Goal: Find specific page/section

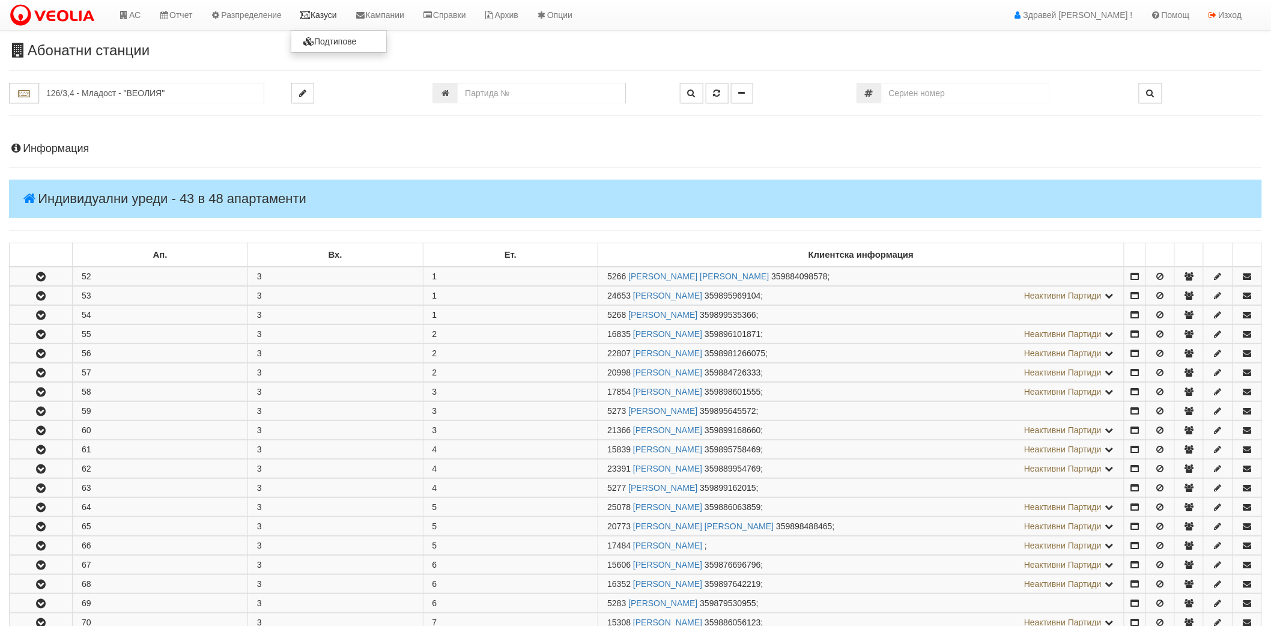
click at [331, 13] on link "Казуси" at bounding box center [318, 15] width 55 height 30
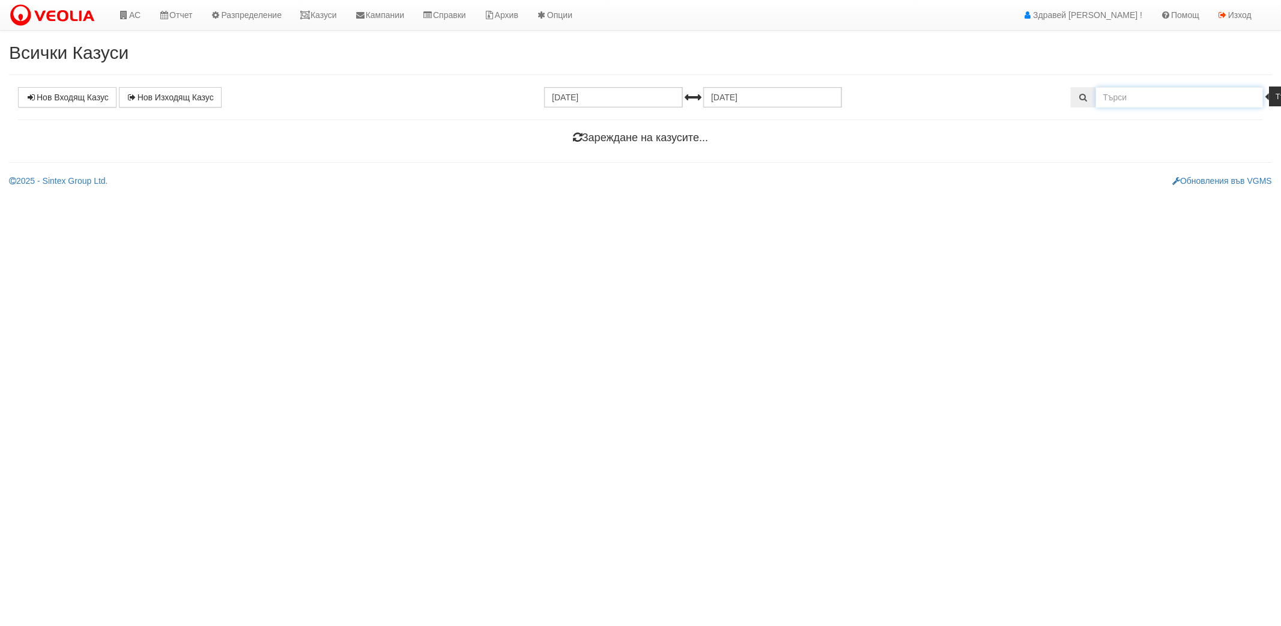
click at [1136, 95] on input "text" at bounding box center [1180, 97] width 168 height 20
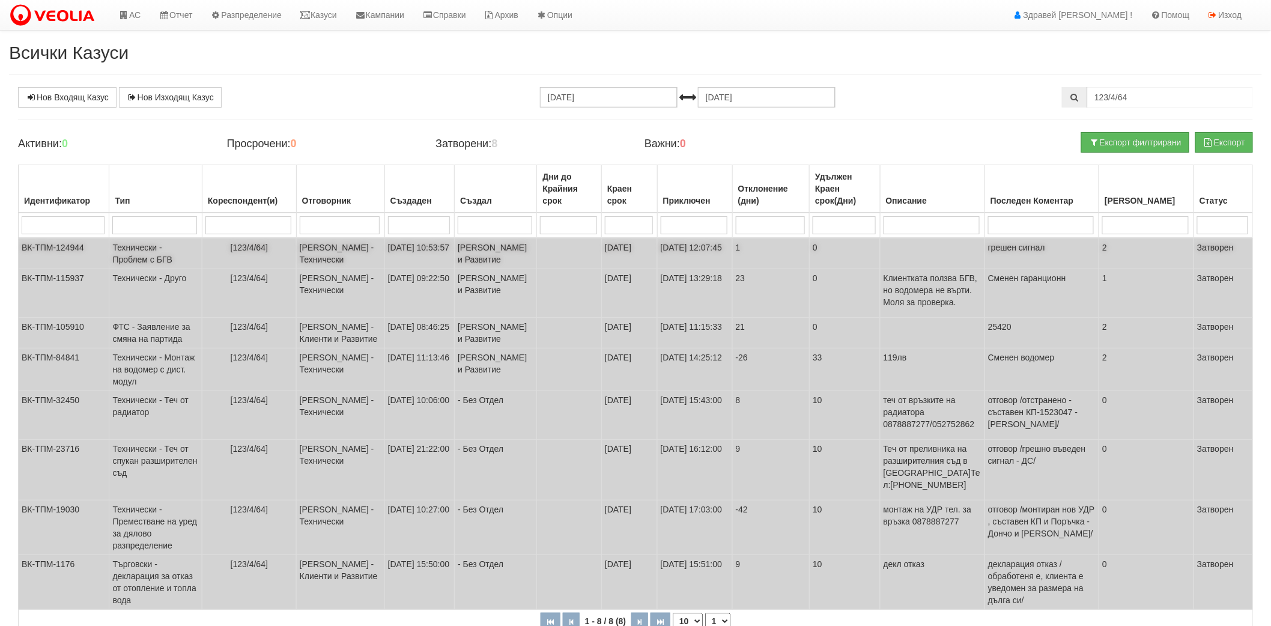
click at [181, 263] on td "Технически - Проблем с БГВ" at bounding box center [155, 253] width 92 height 31
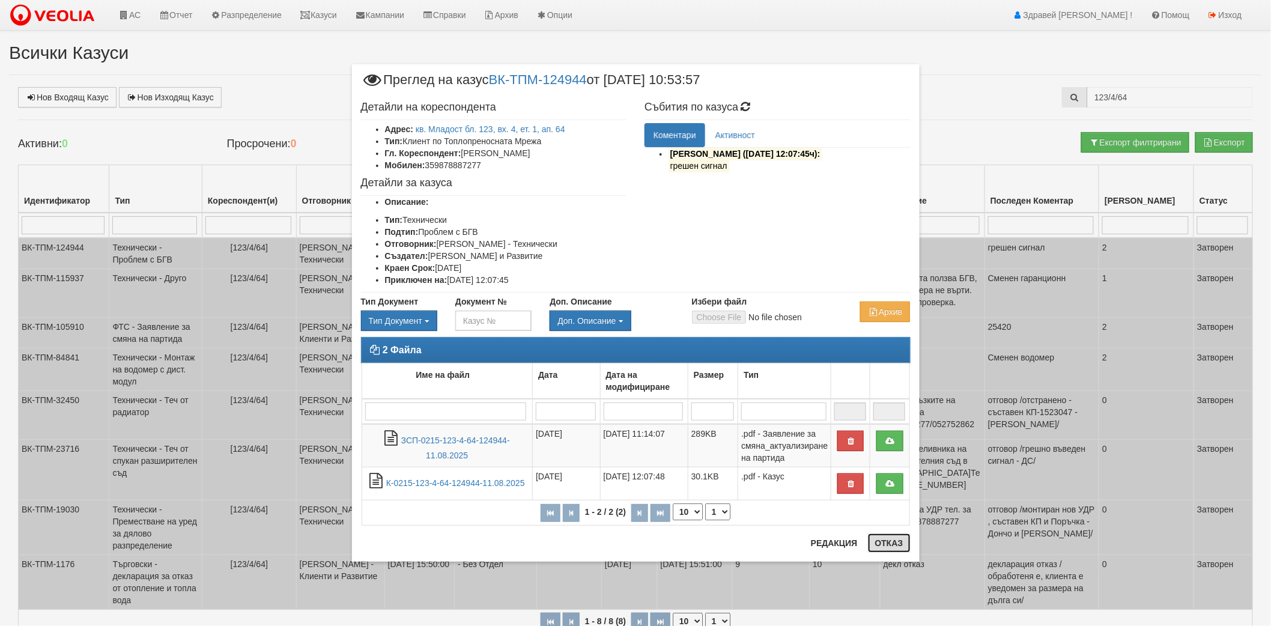
click at [872, 551] on button "Отказ" at bounding box center [889, 542] width 43 height 19
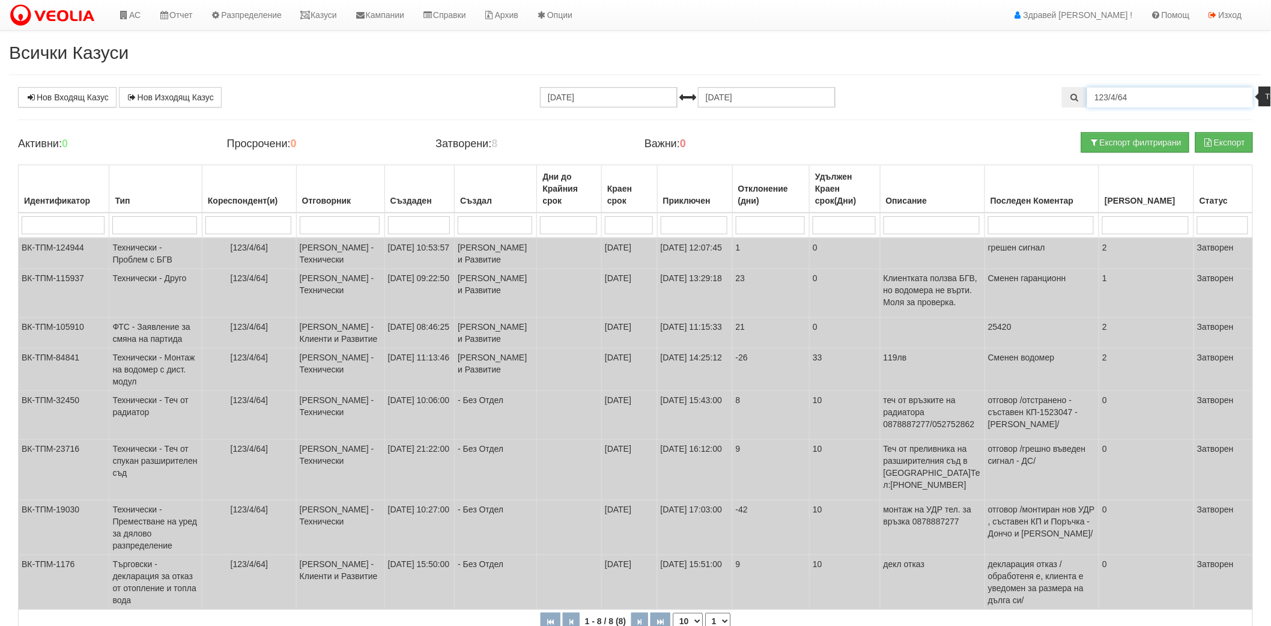
drag, startPoint x: 1135, startPoint y: 100, endPoint x: 1124, endPoint y: 100, distance: 10.8
click at [1124, 100] on input "123/4/64" at bounding box center [1170, 97] width 166 height 20
type input "123/4/69"
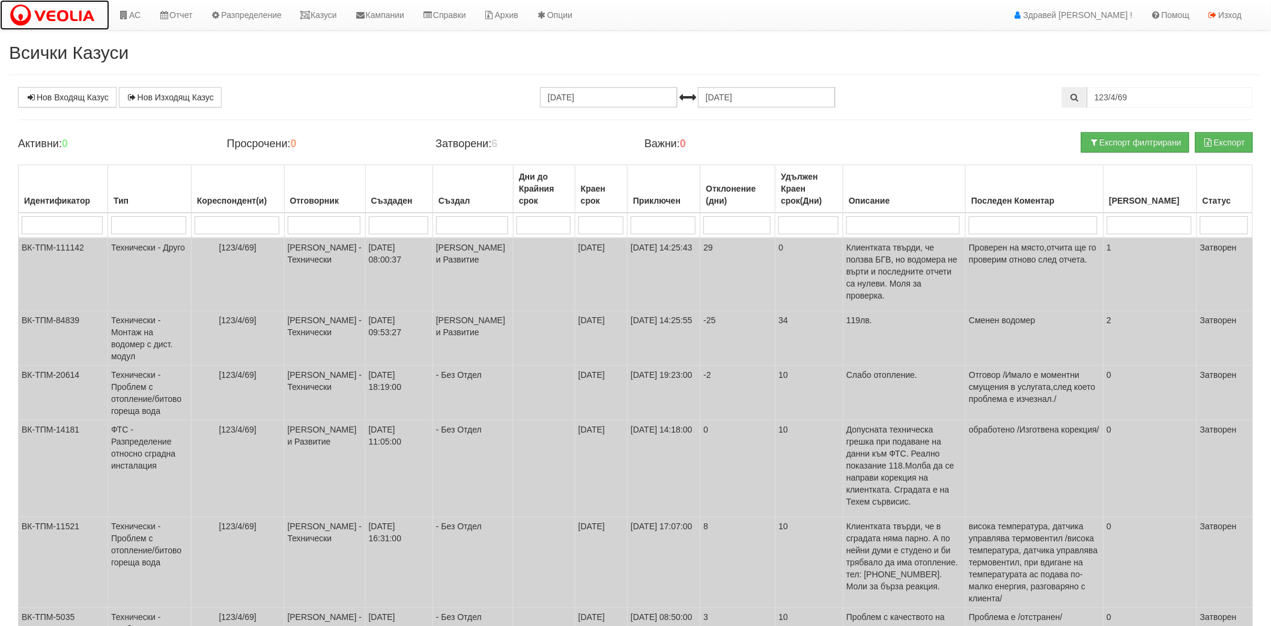
click at [32, 21] on img at bounding box center [54, 15] width 91 height 25
